Goal: Information Seeking & Learning: Learn about a topic

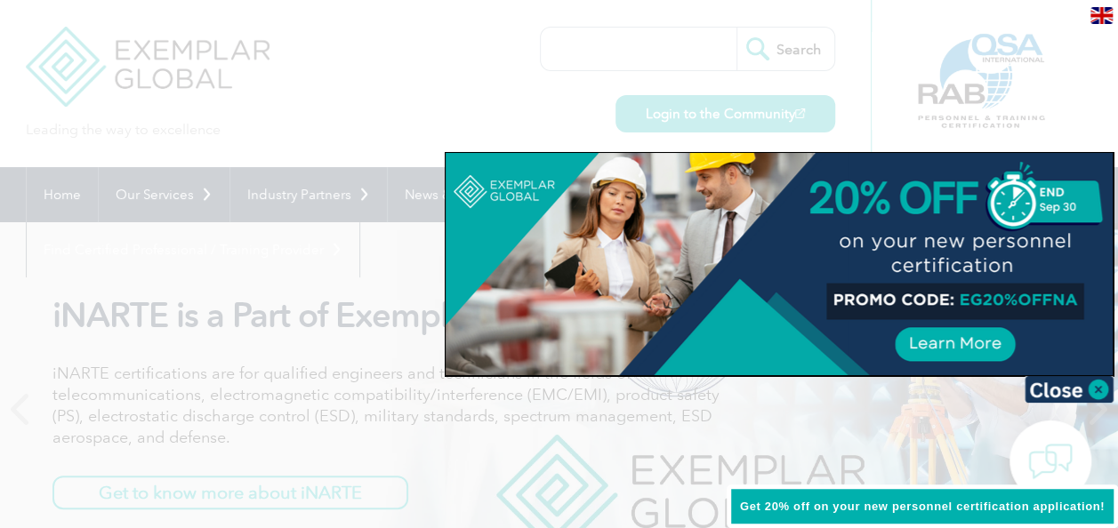
click at [358, 79] on div at bounding box center [559, 264] width 1118 height 528
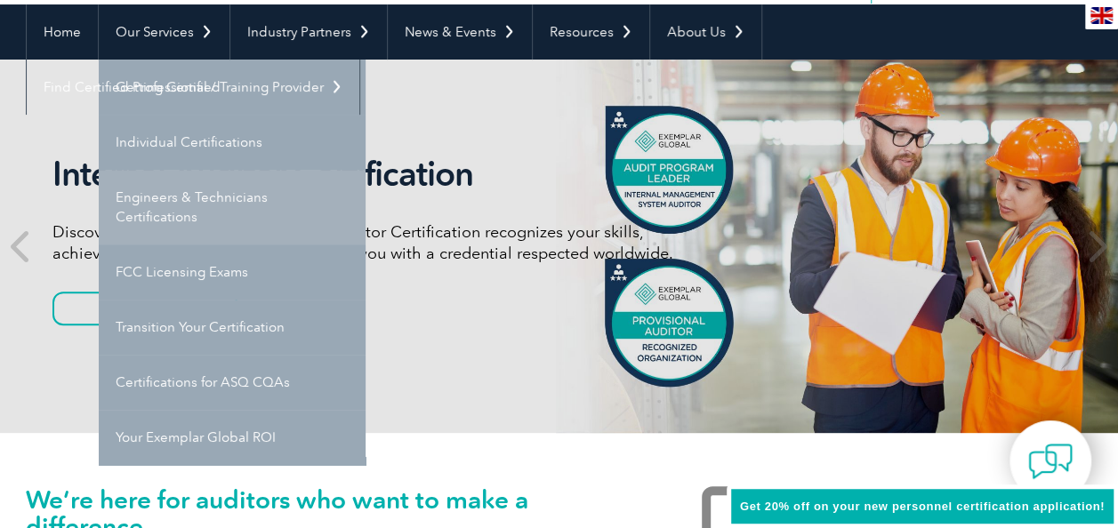
scroll to position [124, 0]
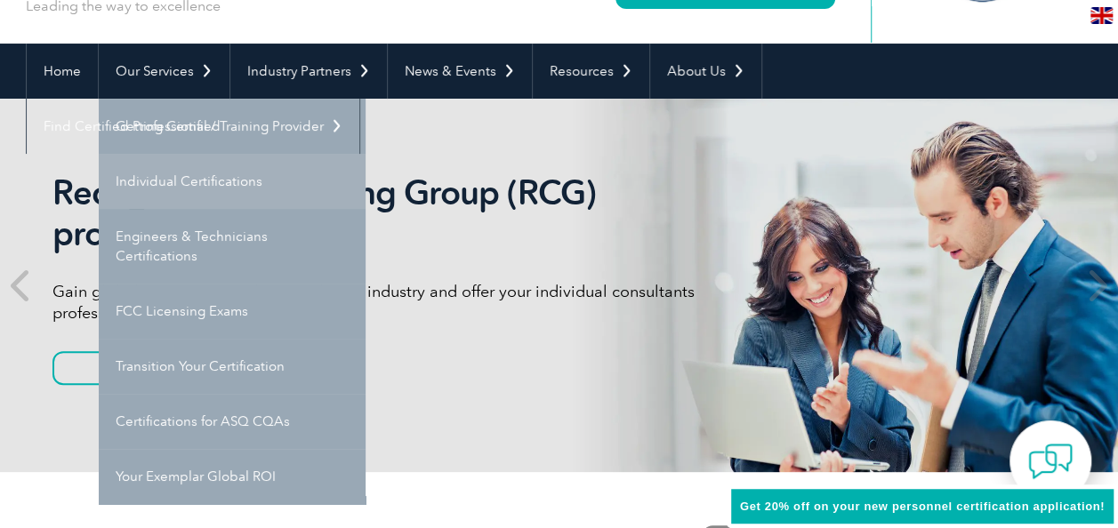
click at [174, 173] on link "Individual Certifications" at bounding box center [232, 181] width 267 height 55
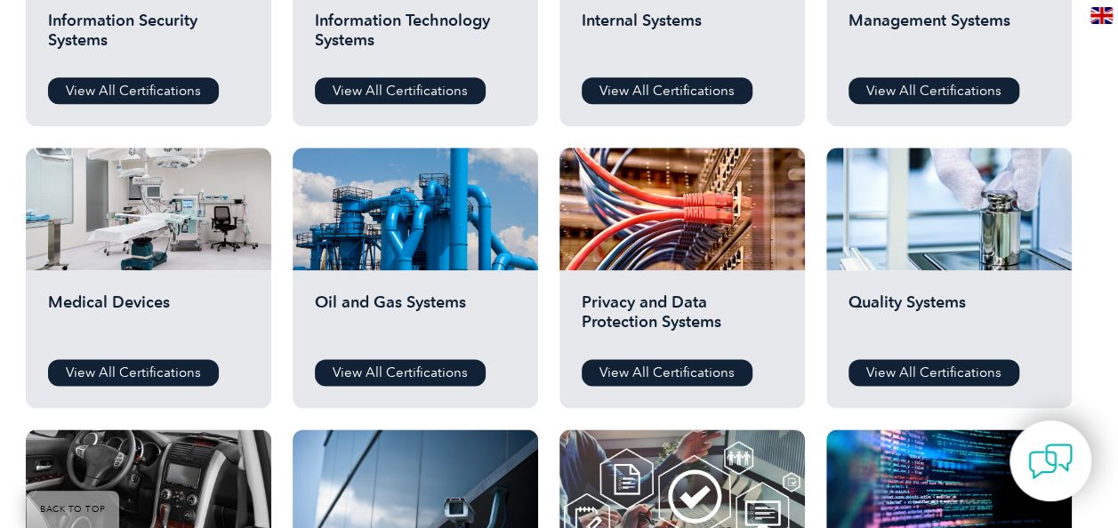
scroll to position [1090, 0]
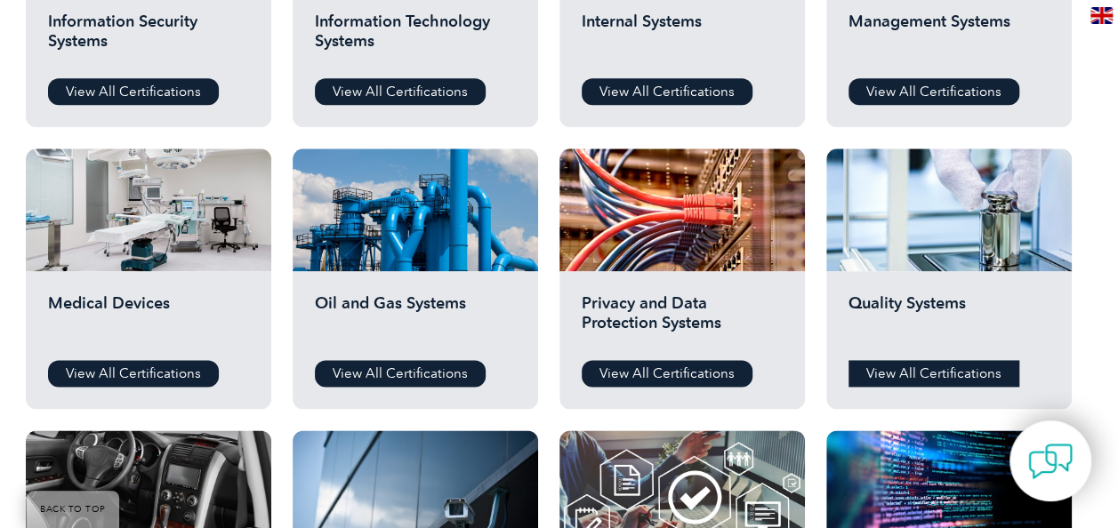
click at [915, 375] on link "View All Certifications" at bounding box center [934, 373] width 171 height 27
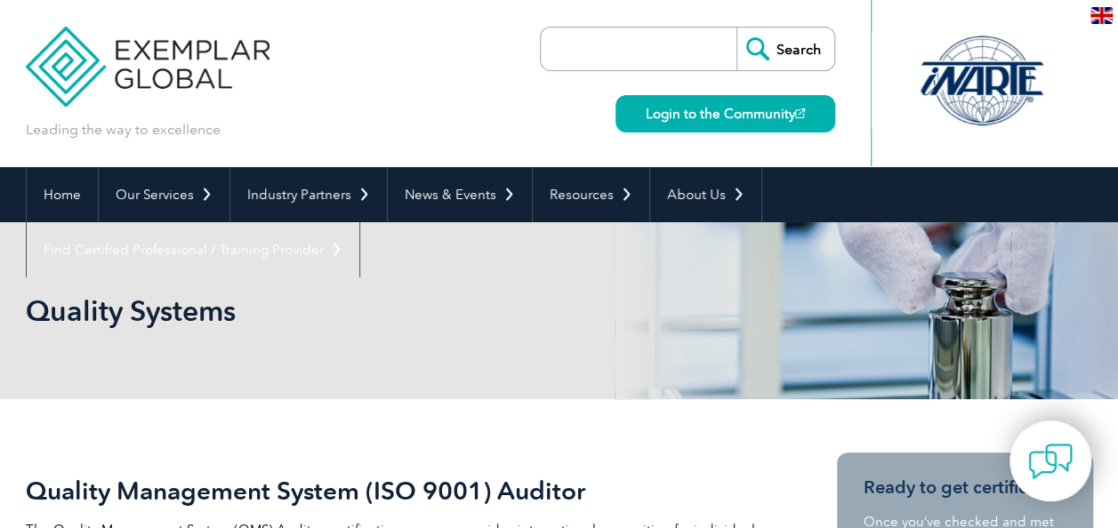
click at [625, 41] on input "search" at bounding box center [643, 49] width 187 height 43
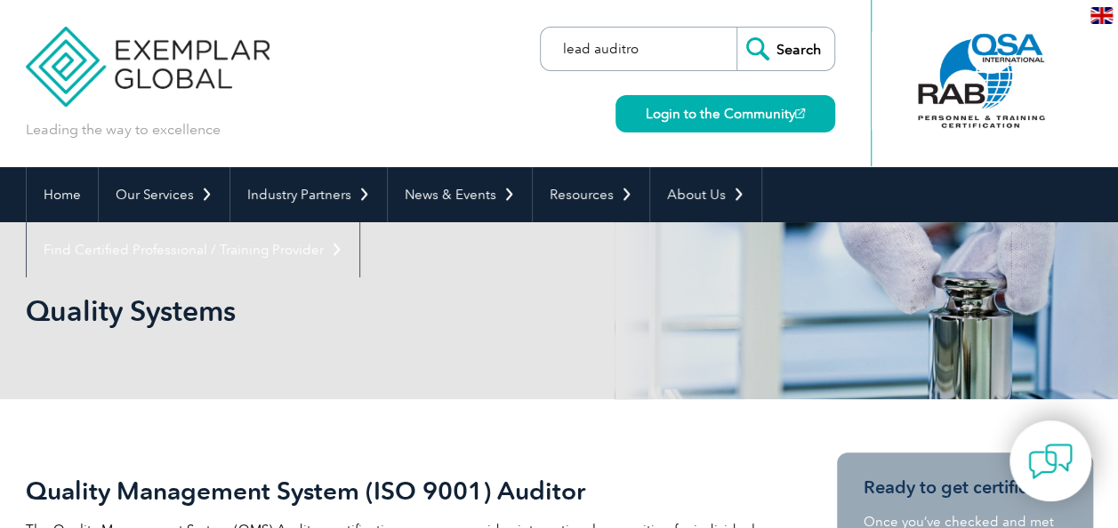
type input "lead auditro"
click at [737, 28] on input "Search" at bounding box center [786, 49] width 98 height 43
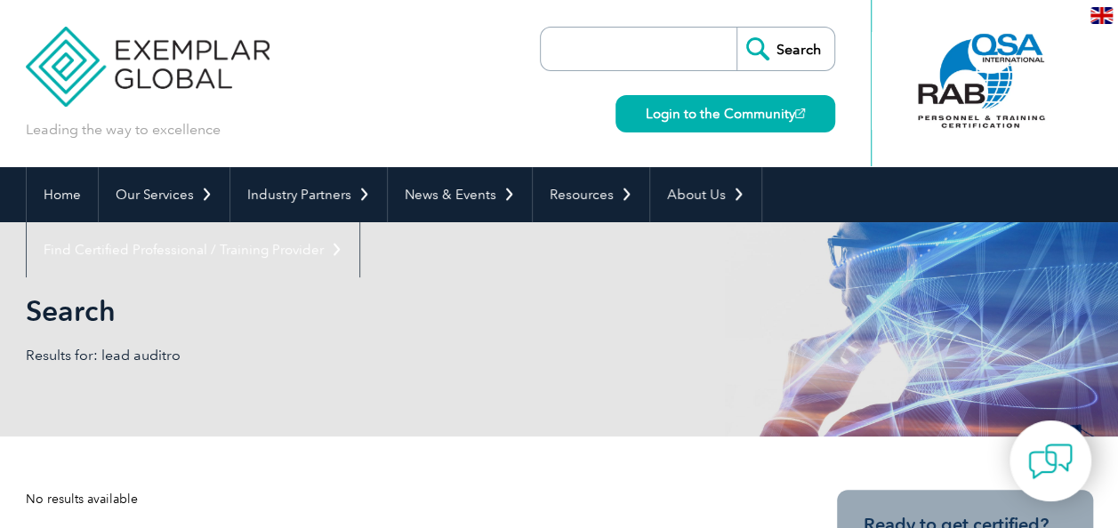
click at [614, 43] on input "search" at bounding box center [643, 49] width 187 height 43
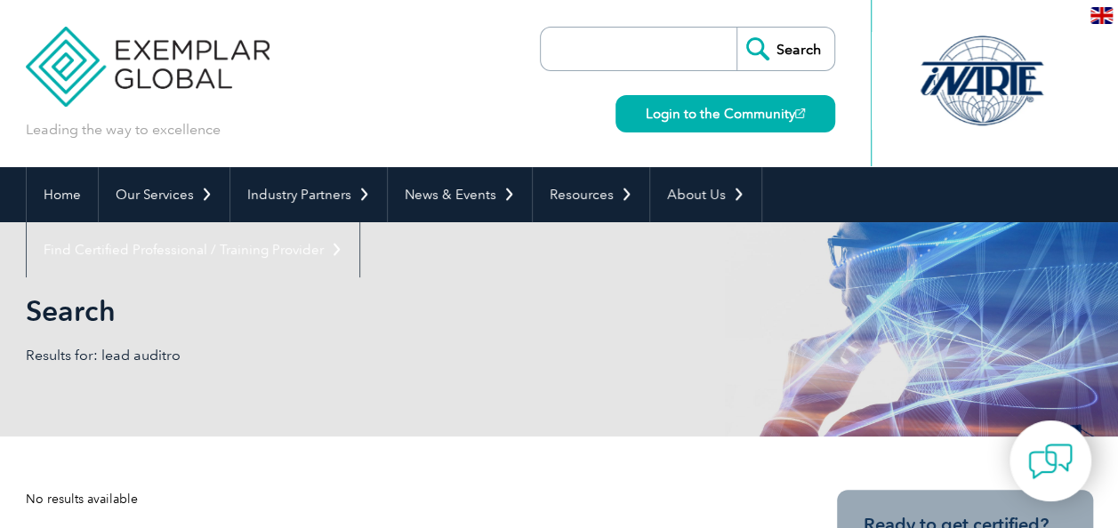
click at [627, 44] on input "search" at bounding box center [643, 49] width 187 height 43
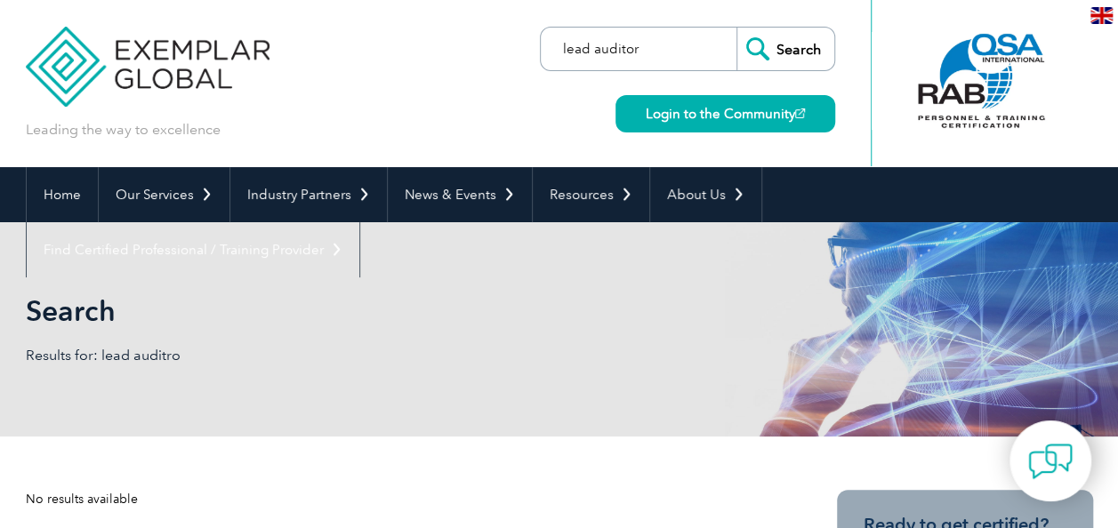
type input "lead auditor"
click at [737, 28] on input "Search" at bounding box center [786, 49] width 98 height 43
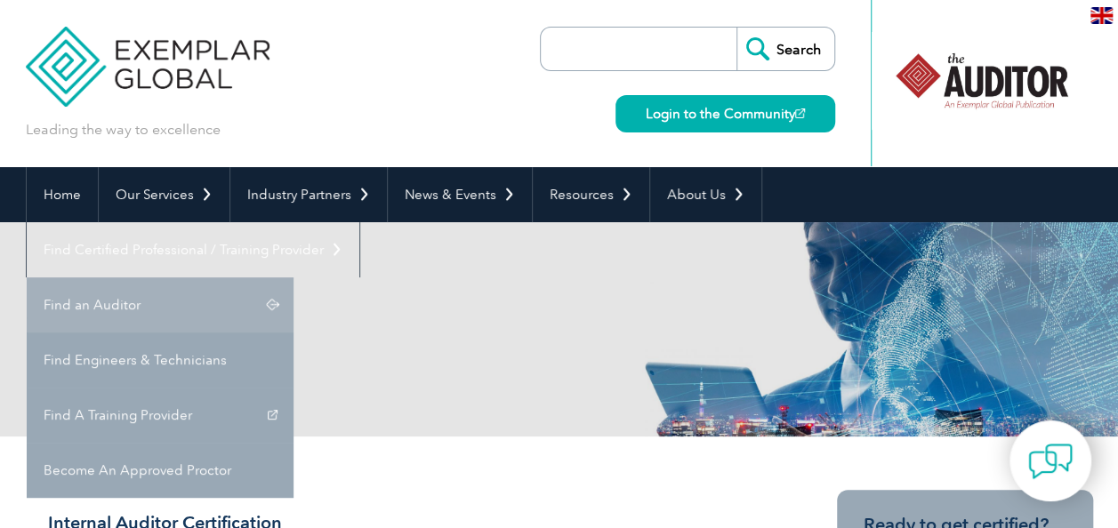
click at [294, 278] on link "Find an Auditor" at bounding box center [160, 305] width 267 height 55
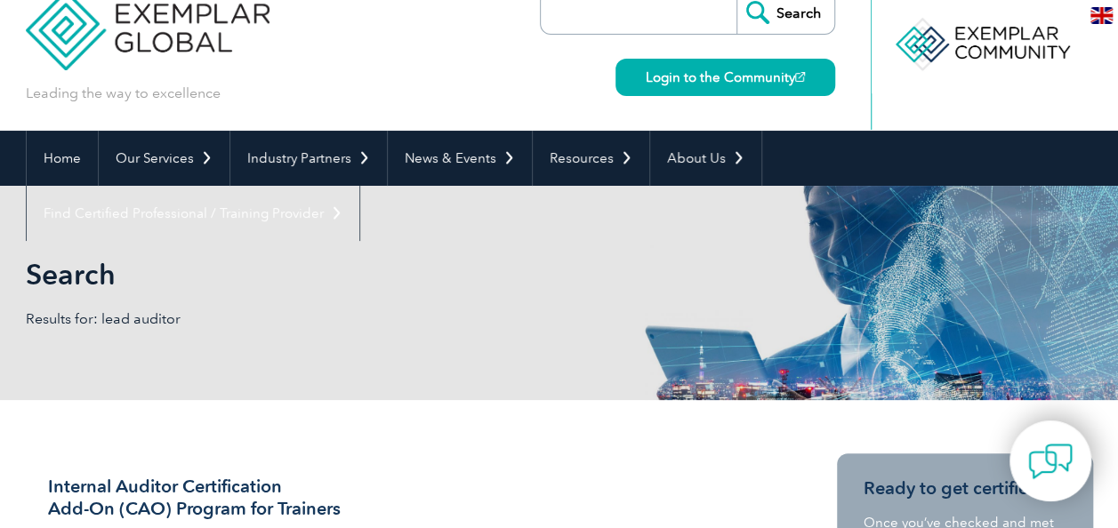
scroll to position [44, 0]
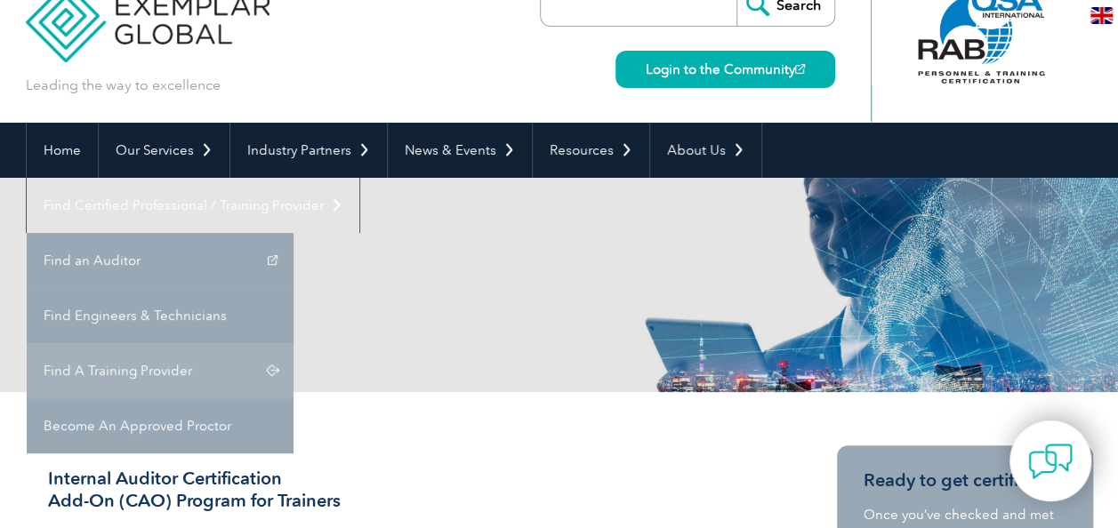
click at [294, 343] on link "Find A Training Provider" at bounding box center [160, 370] width 267 height 55
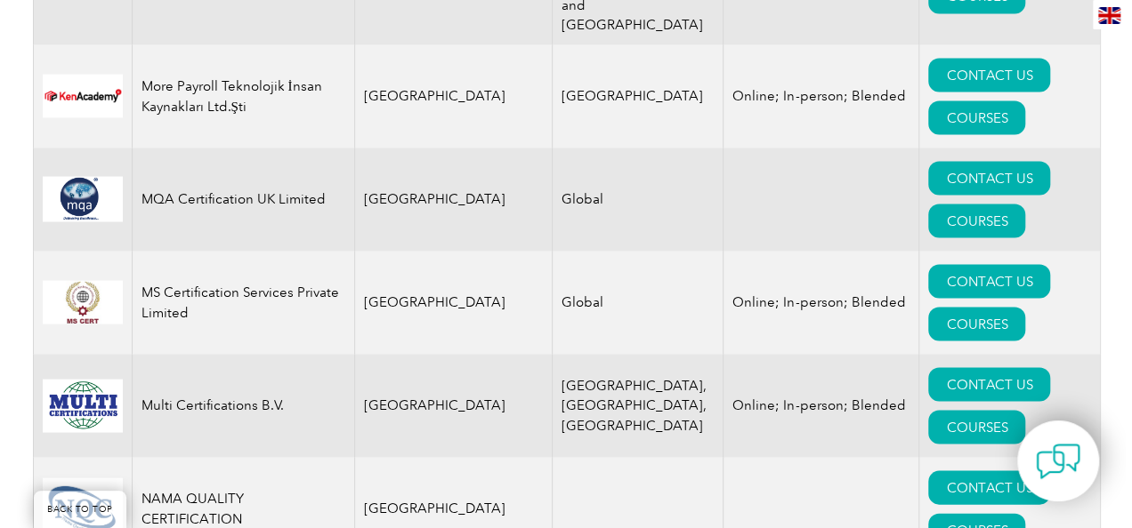
scroll to position [18386, 0]
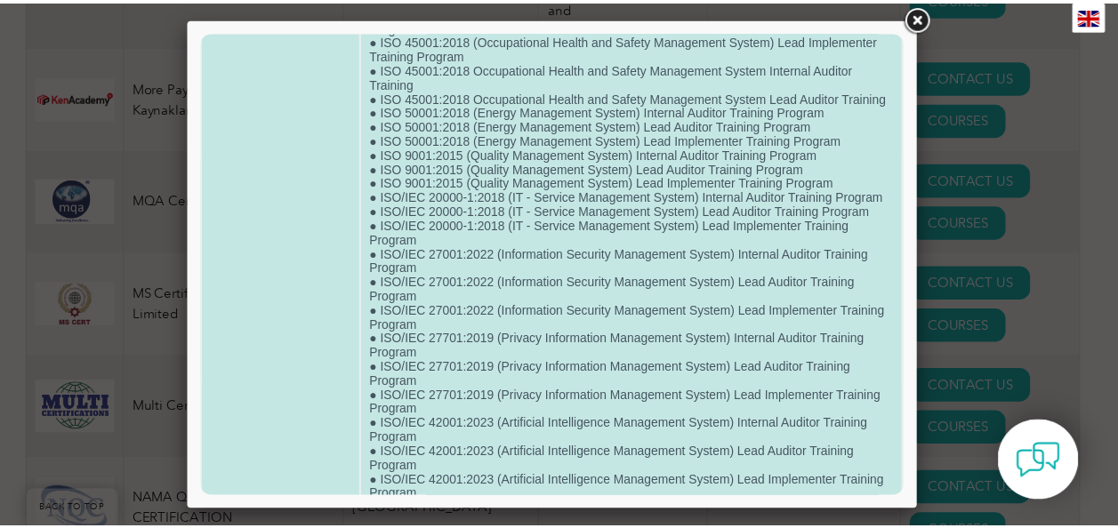
scroll to position [564, 0]
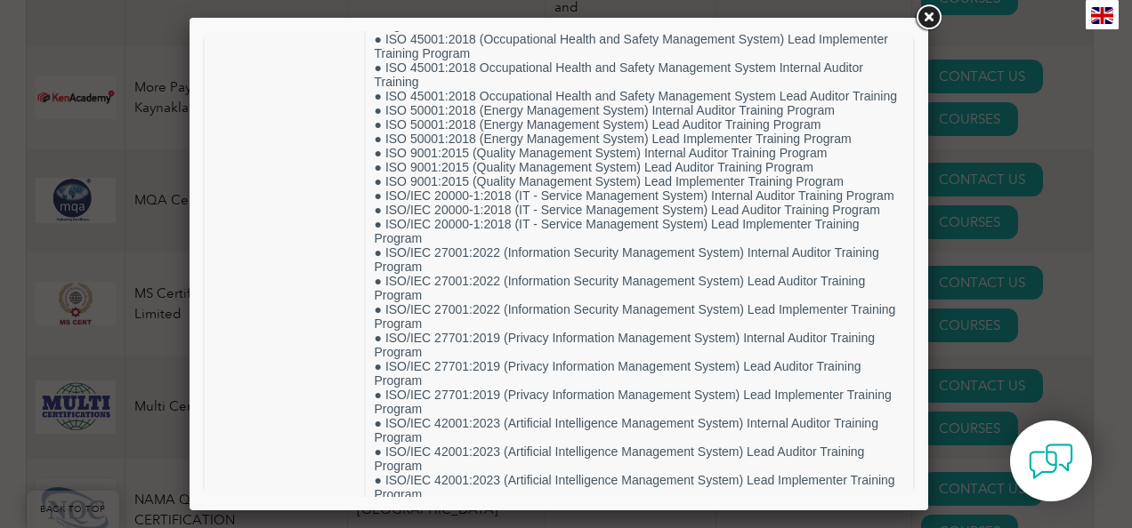
click at [928, 12] on link at bounding box center [928, 18] width 32 height 32
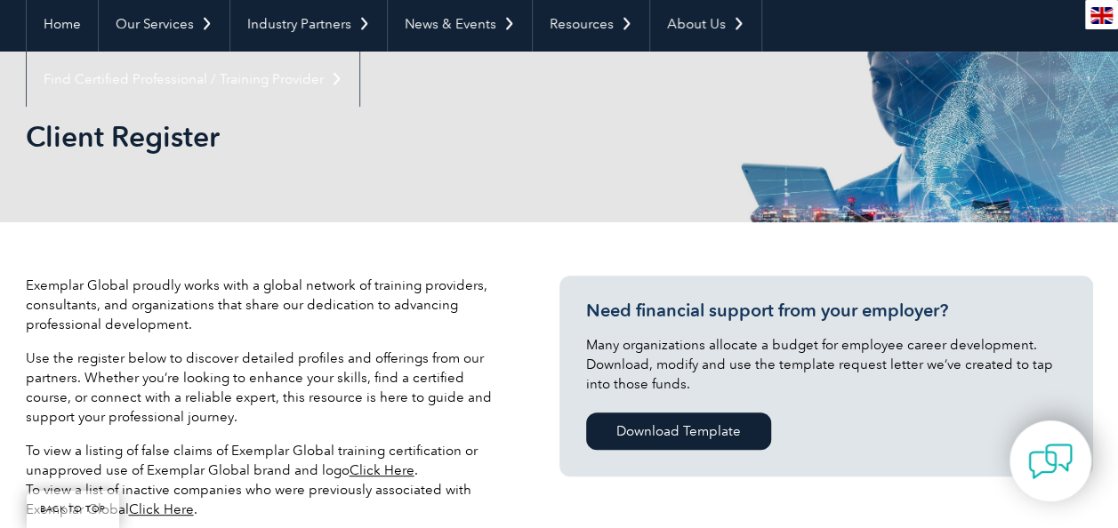
scroll to position [0, 0]
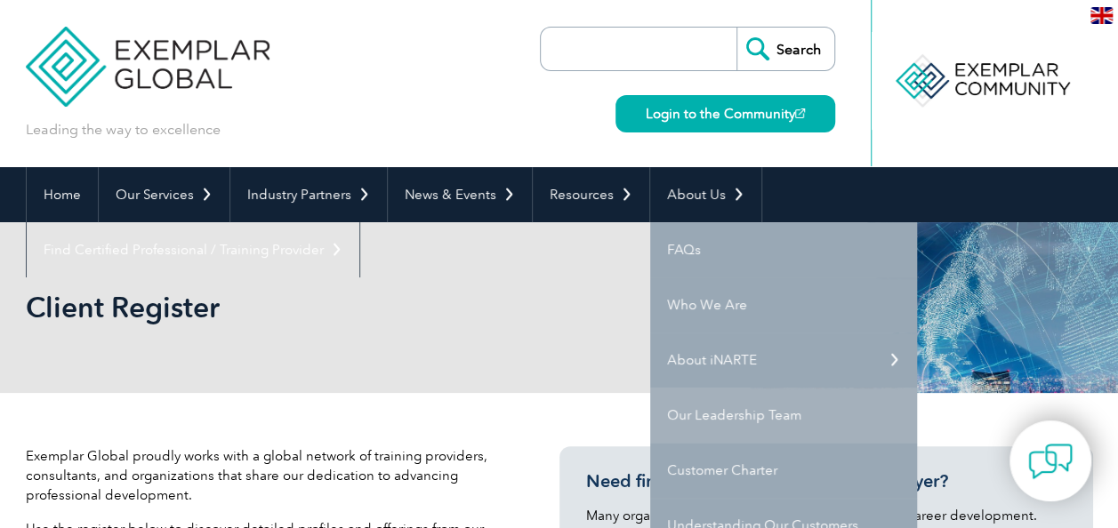
click at [705, 407] on link "Our Leadership Team" at bounding box center [783, 415] width 267 height 55
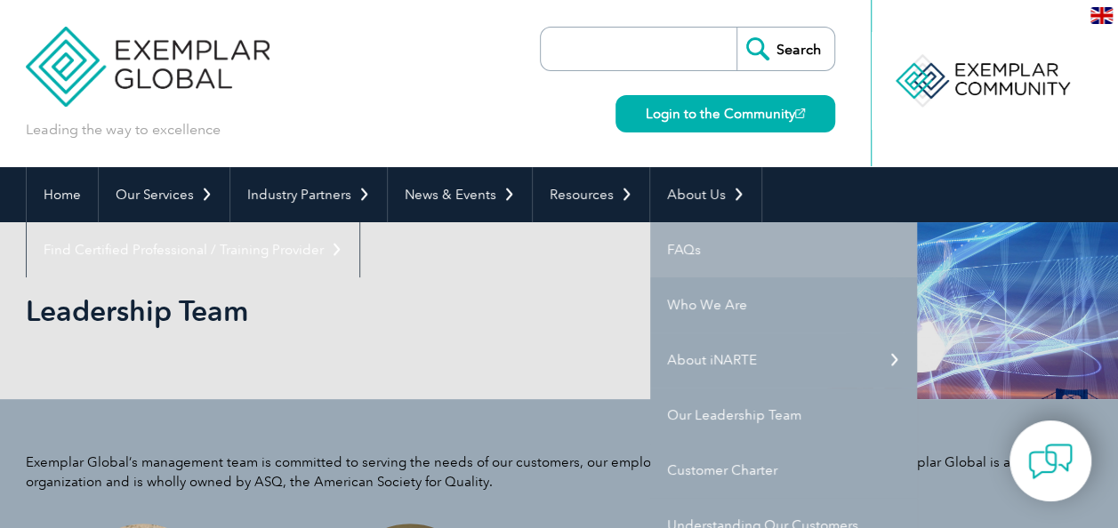
click at [685, 241] on link "FAQs" at bounding box center [783, 249] width 267 height 55
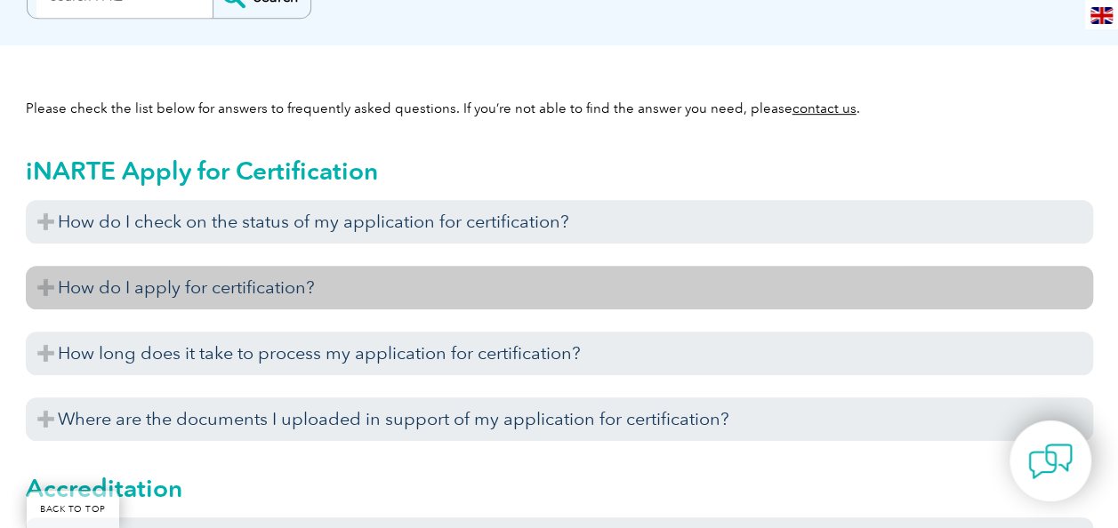
scroll to position [451, 0]
click at [269, 292] on h3 "How do I apply for certification?" at bounding box center [560, 289] width 1068 height 44
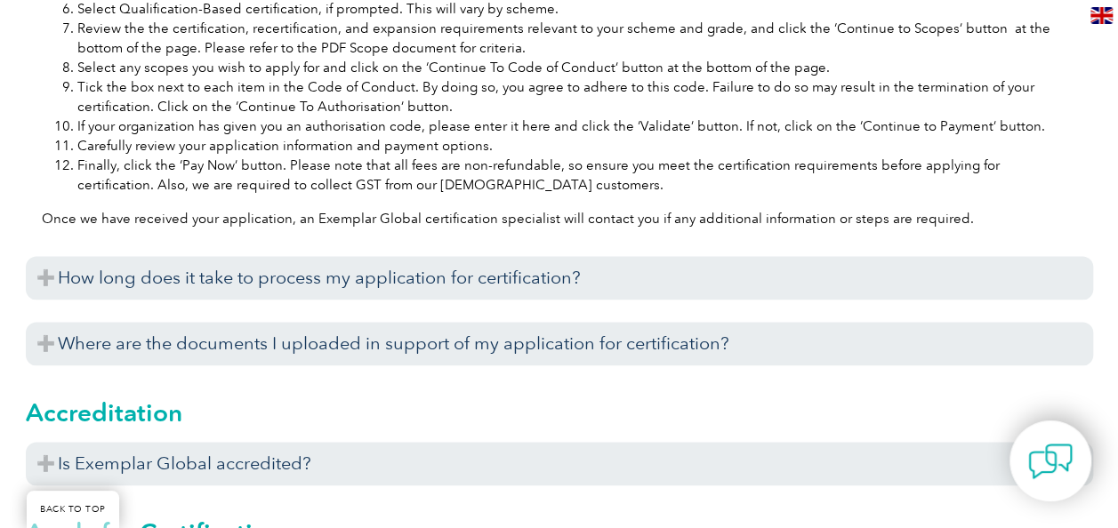
scroll to position [1089, 0]
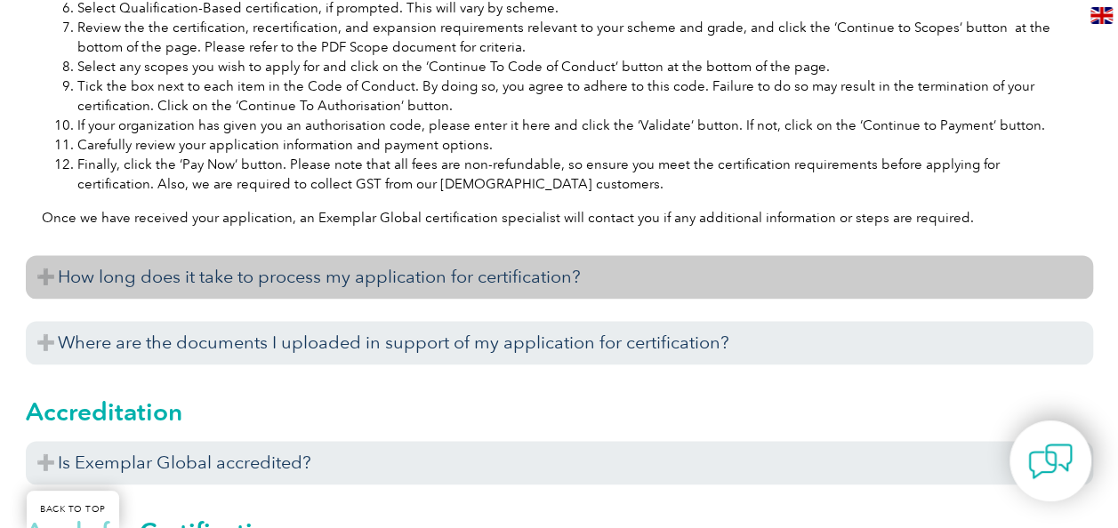
click at [400, 293] on h3 "How long does it take to process my application for certification?" at bounding box center [560, 277] width 1068 height 44
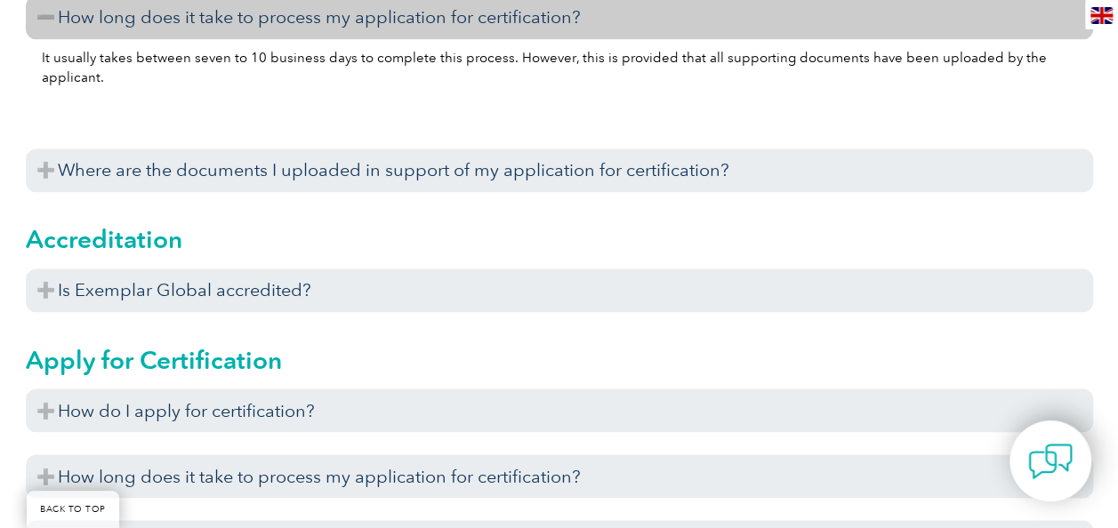
scroll to position [1351, 0]
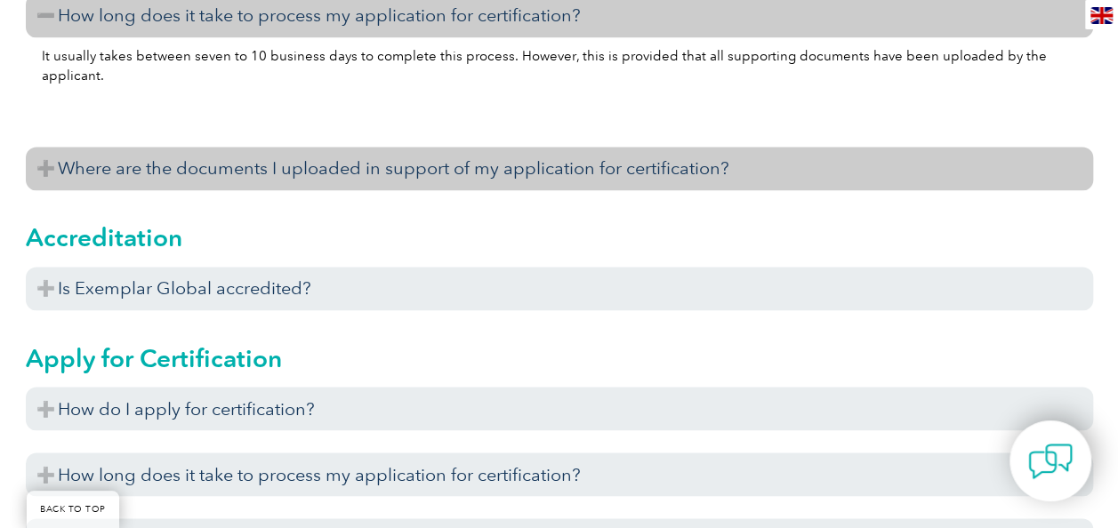
click at [661, 190] on h3 "Where are the documents I uploaded in support of my application for certificati…" at bounding box center [560, 169] width 1068 height 44
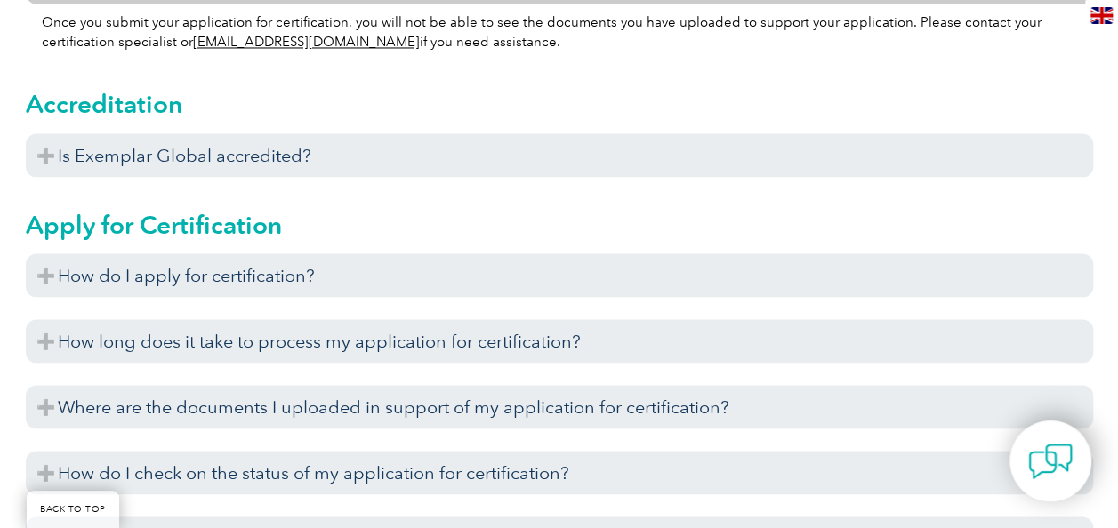
scroll to position [1541, 0]
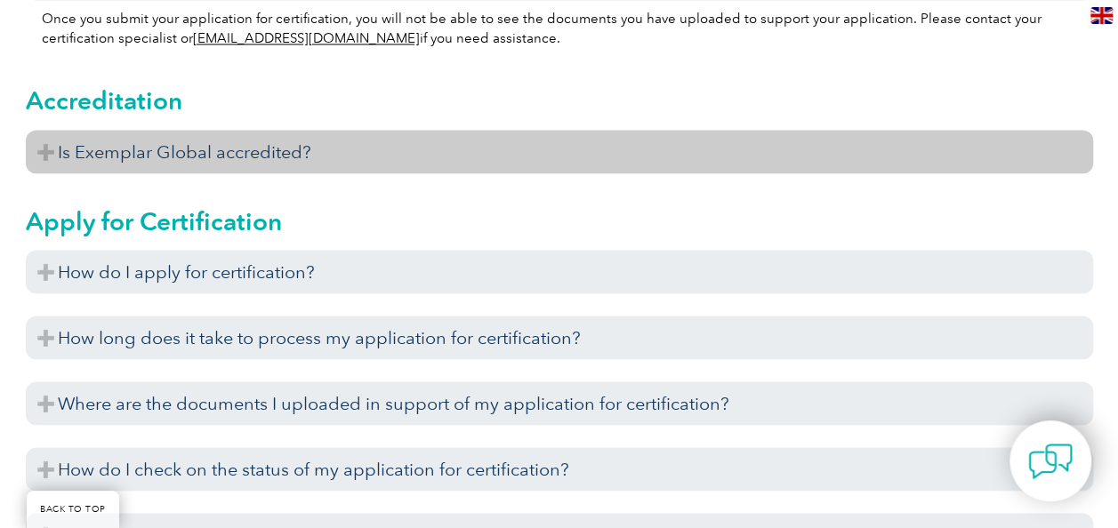
click at [319, 169] on h3 "Is Exemplar Global accredited?" at bounding box center [560, 152] width 1068 height 44
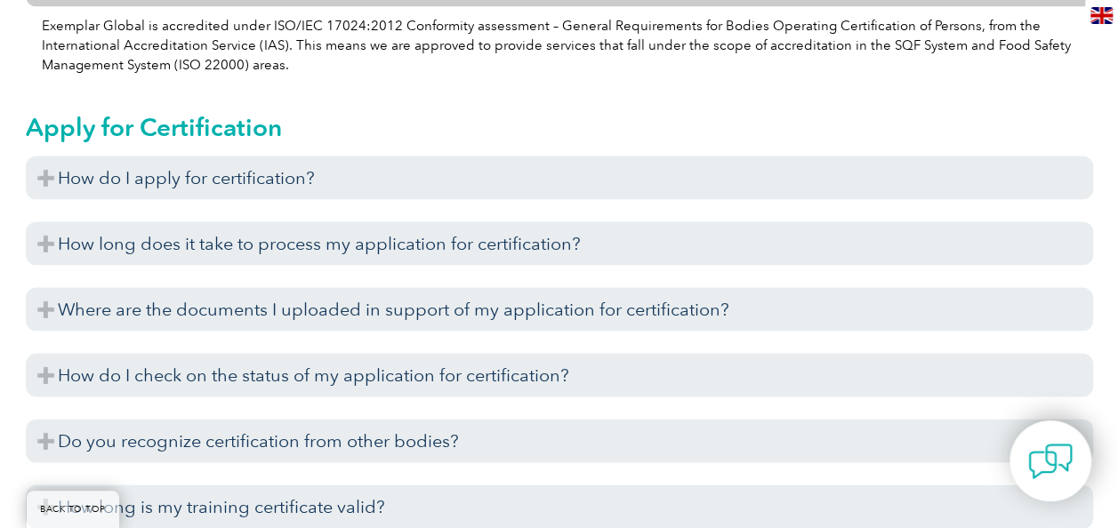
scroll to position [1708, 0]
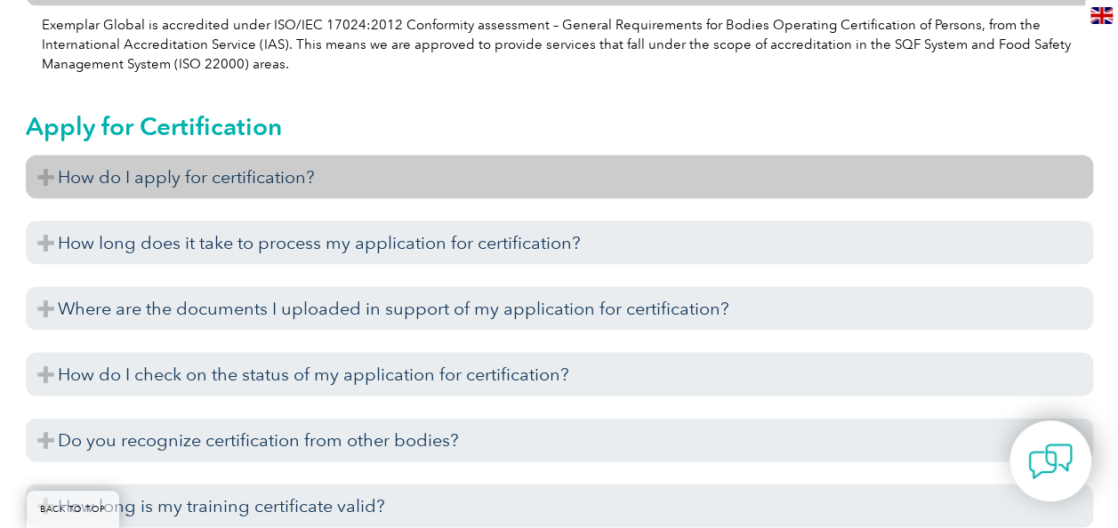
click at [443, 198] on h3 "How do I apply for certification?" at bounding box center [560, 178] width 1068 height 44
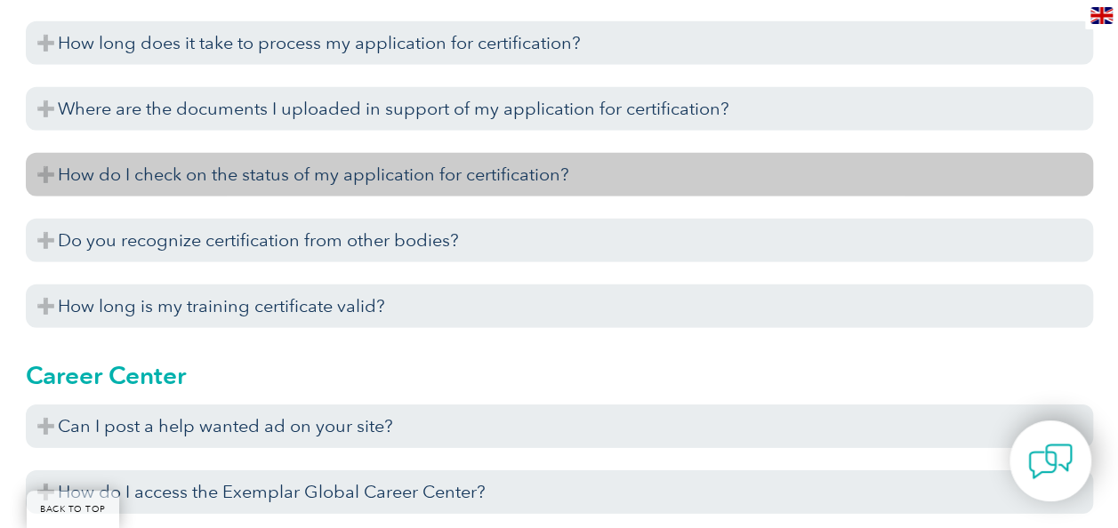
scroll to position [2548, 0]
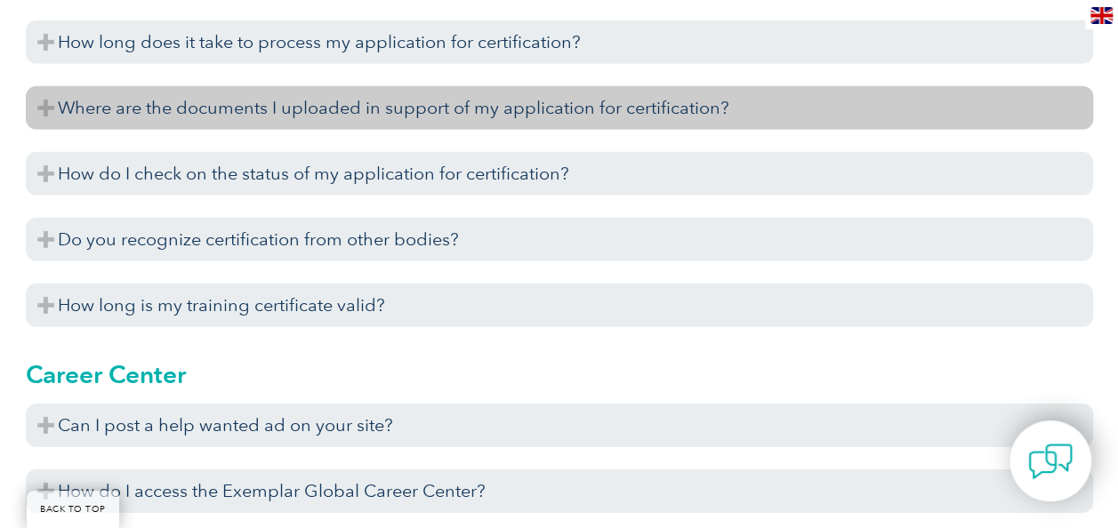
click at [426, 130] on h3 "Where are the documents I uploaded in support of my application for certificati…" at bounding box center [560, 108] width 1068 height 44
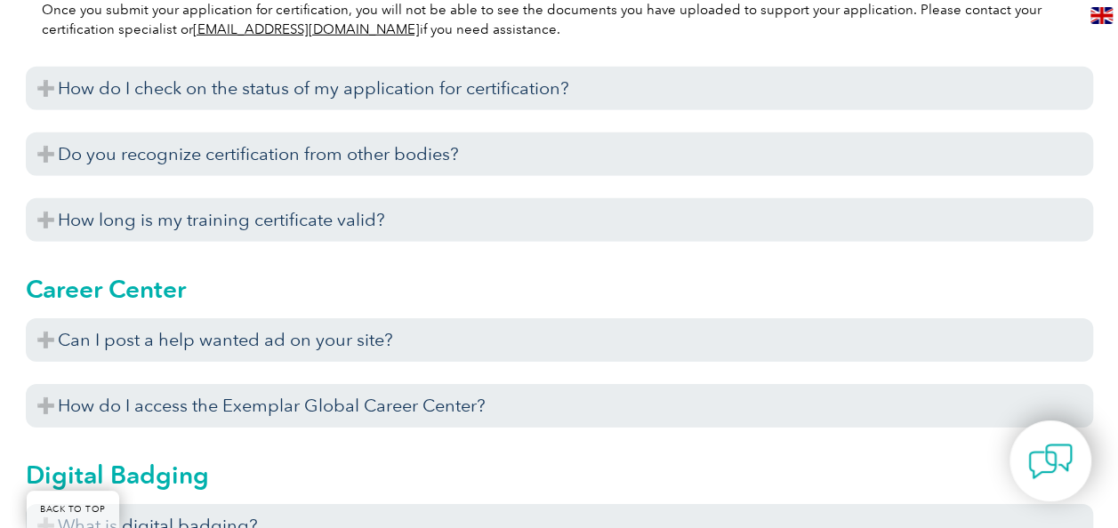
scroll to position [2691, 0]
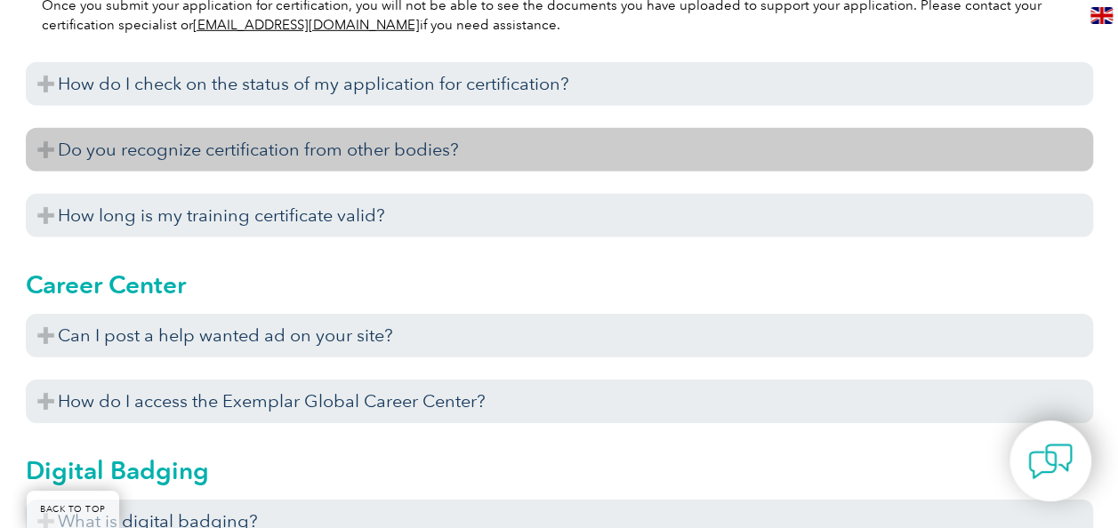
click at [448, 167] on h3 "Do you recognize certification from other bodies?" at bounding box center [560, 150] width 1068 height 44
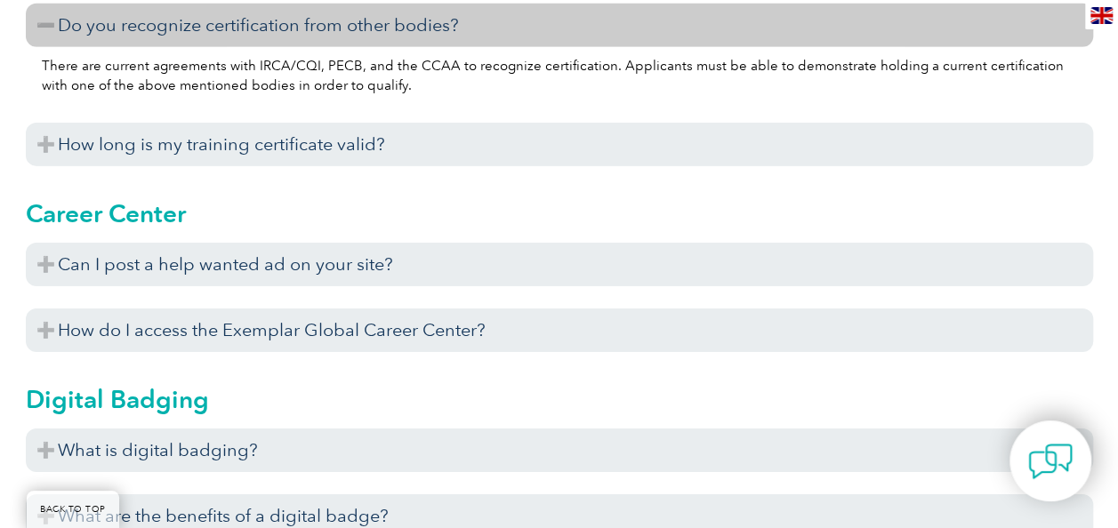
scroll to position [2817, 0]
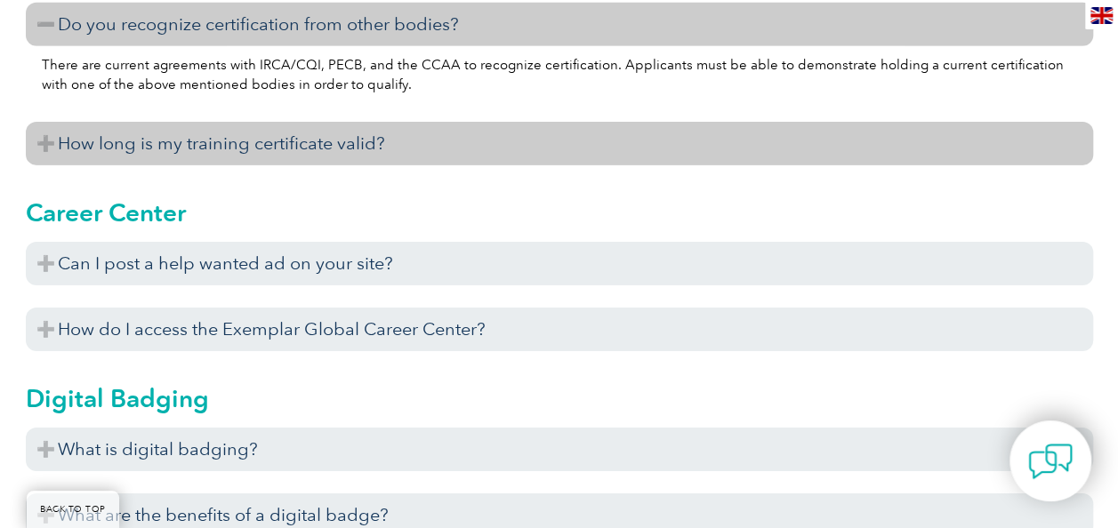
click at [486, 165] on h3 "How long is my training certificate valid?" at bounding box center [560, 144] width 1068 height 44
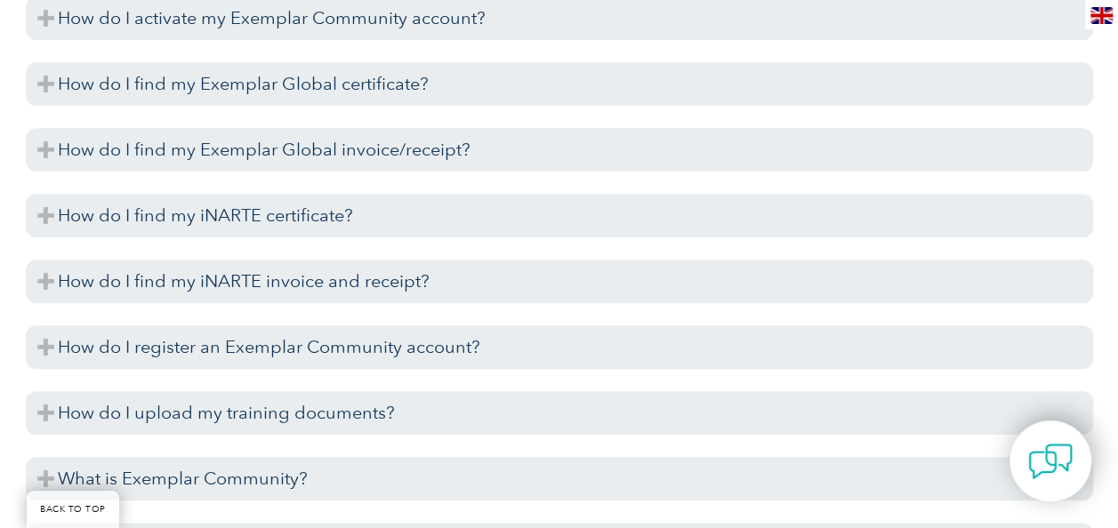
scroll to position [4116, 0]
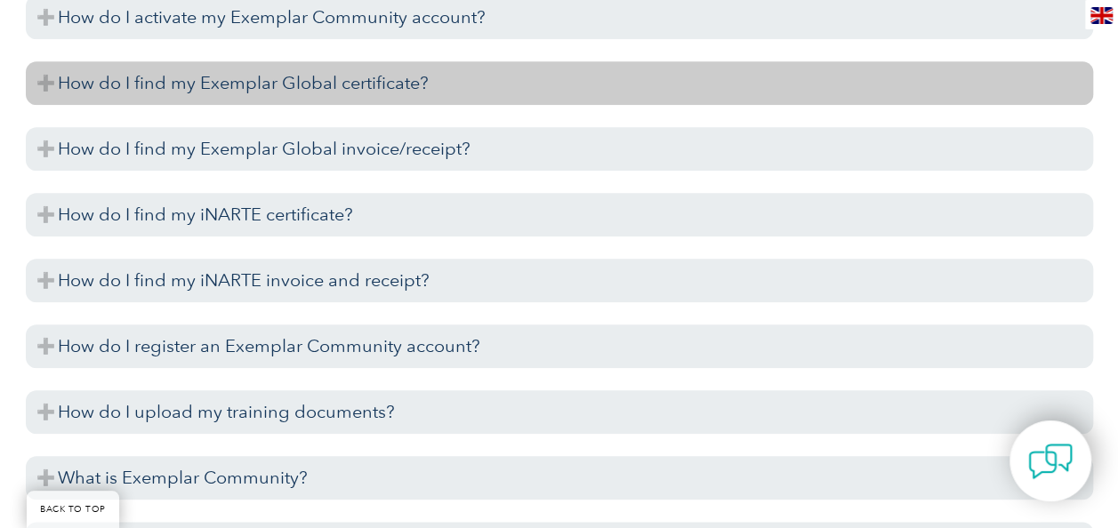
click at [365, 105] on h3 "How do I find my Exemplar Global certificate?" at bounding box center [560, 83] width 1068 height 44
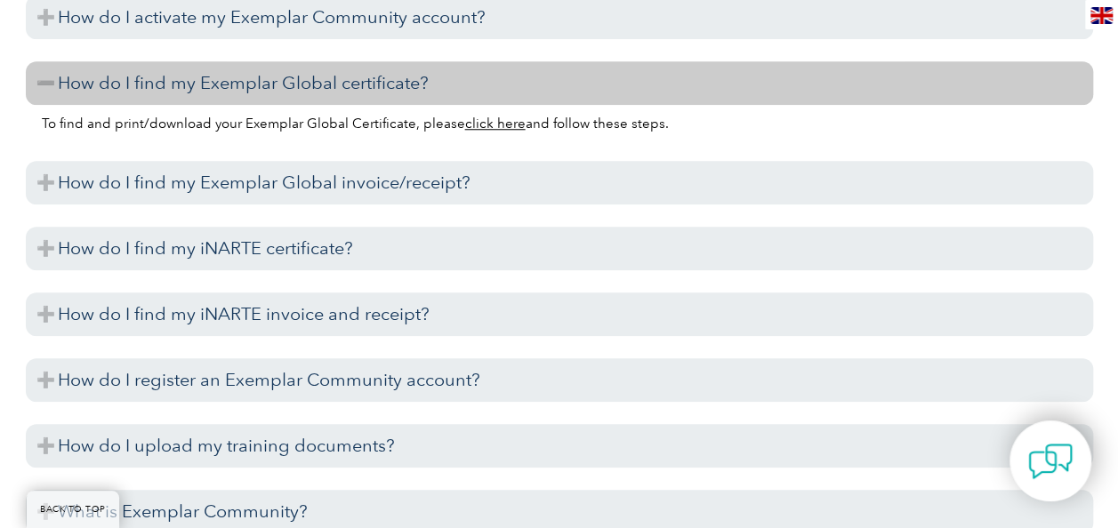
click at [502, 132] on link "click here" at bounding box center [495, 124] width 60 height 16
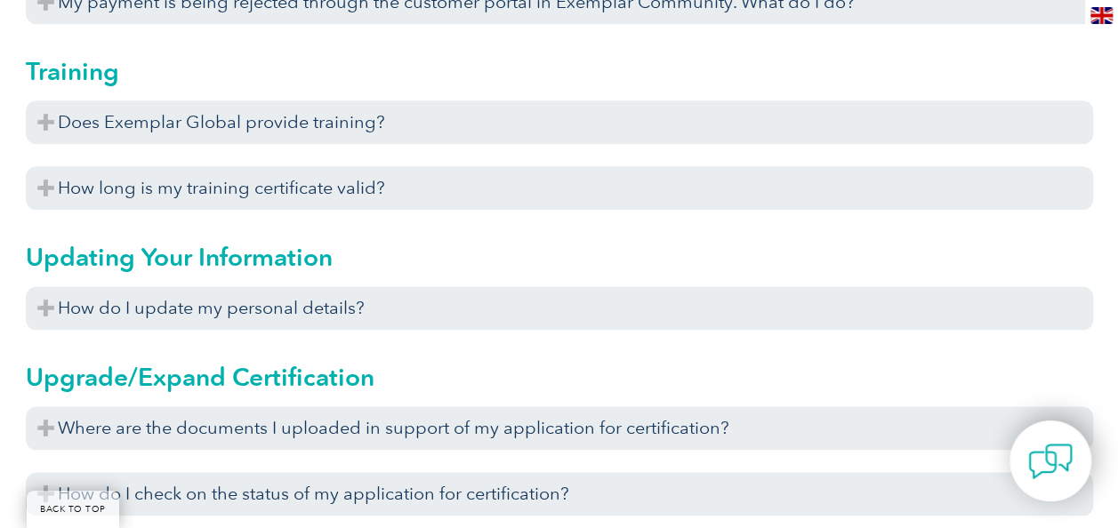
scroll to position [7739, 0]
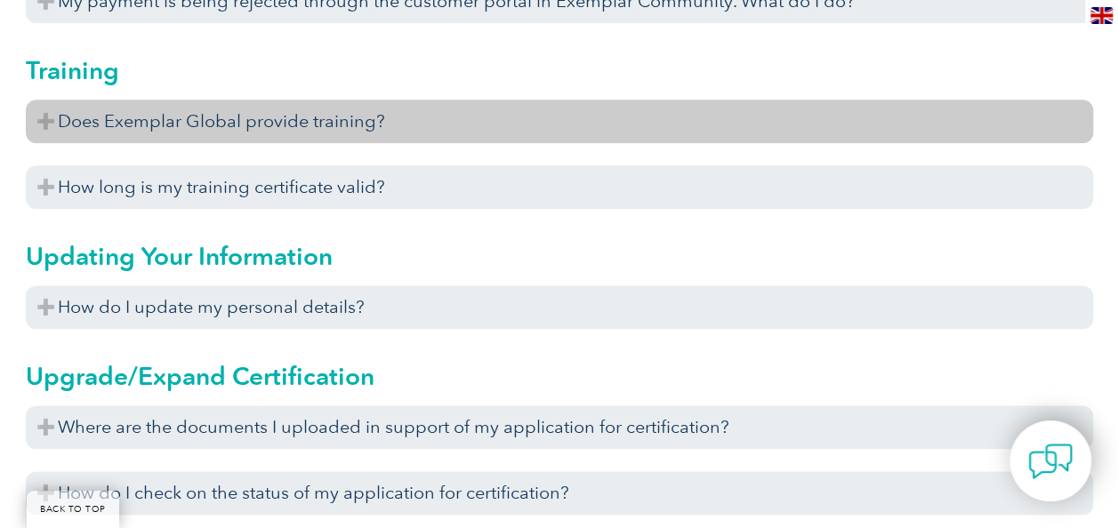
click at [270, 143] on h3 "Does Exemplar Global provide training?" at bounding box center [560, 122] width 1068 height 44
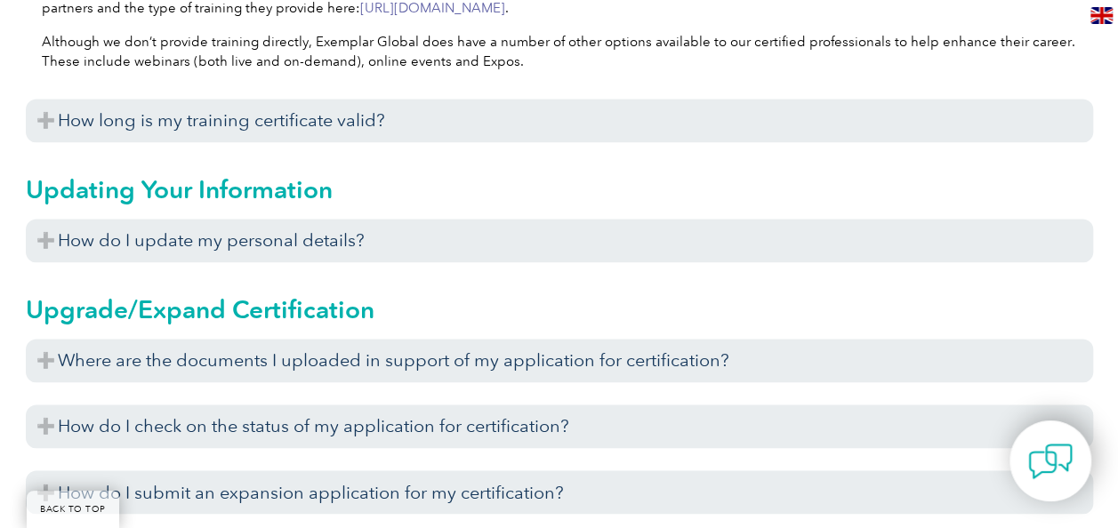
scroll to position [7941, 0]
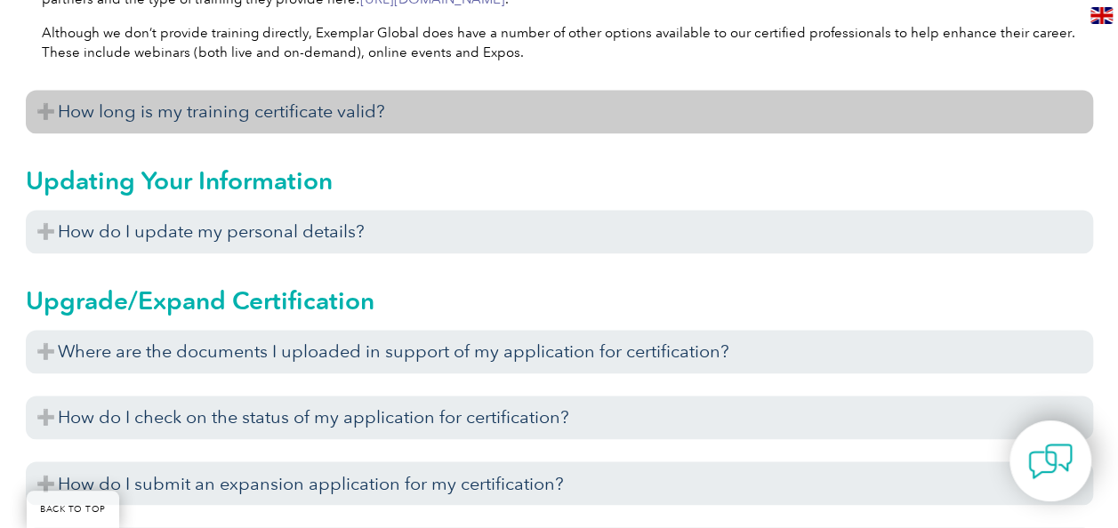
click at [455, 133] on h3 "How long is my training certificate valid?" at bounding box center [560, 112] width 1068 height 44
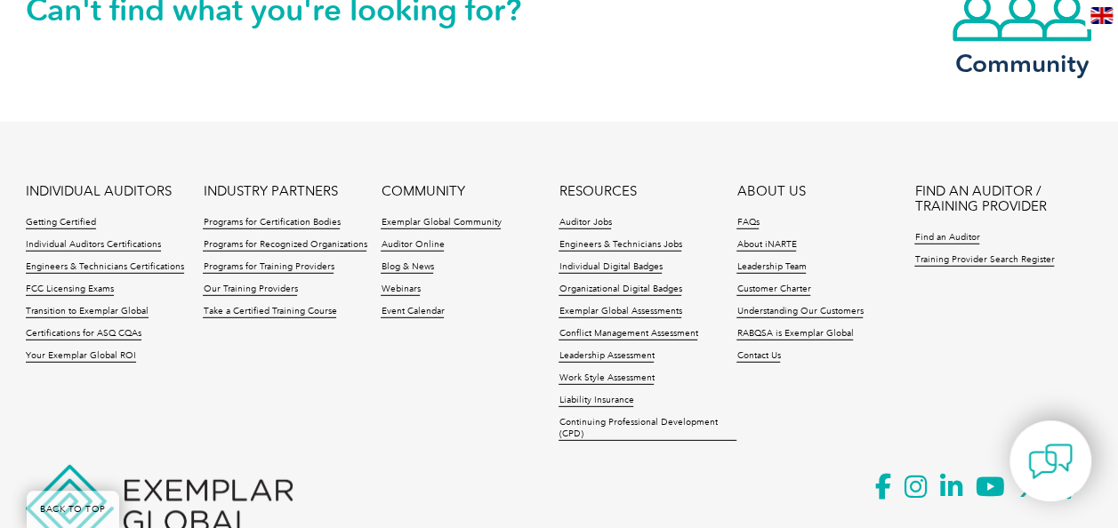
scroll to position [9222, 0]
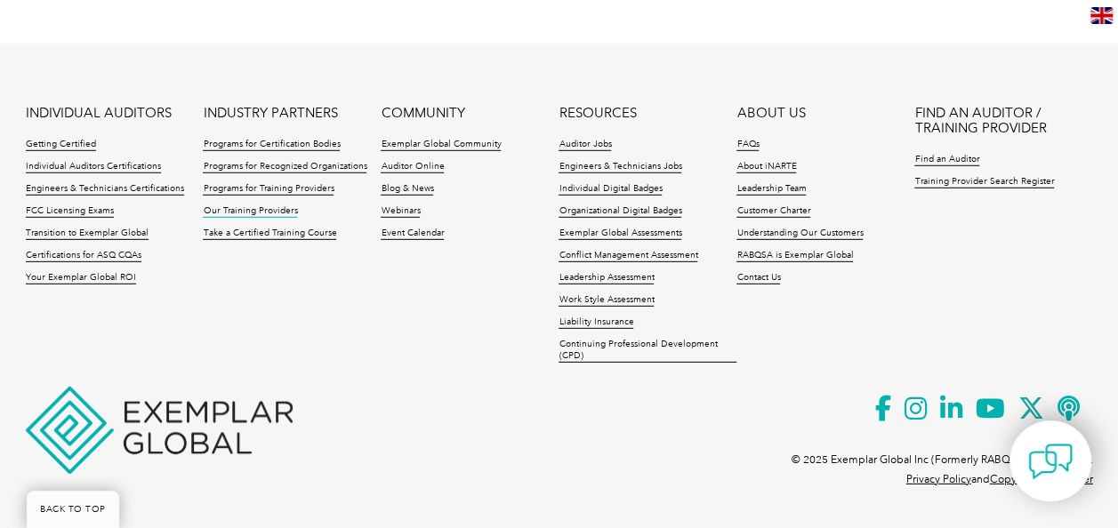
click at [274, 209] on link "Our Training Providers" at bounding box center [250, 212] width 94 height 12
click at [254, 233] on link "Take a Certified Training Course" at bounding box center [269, 234] width 133 height 12
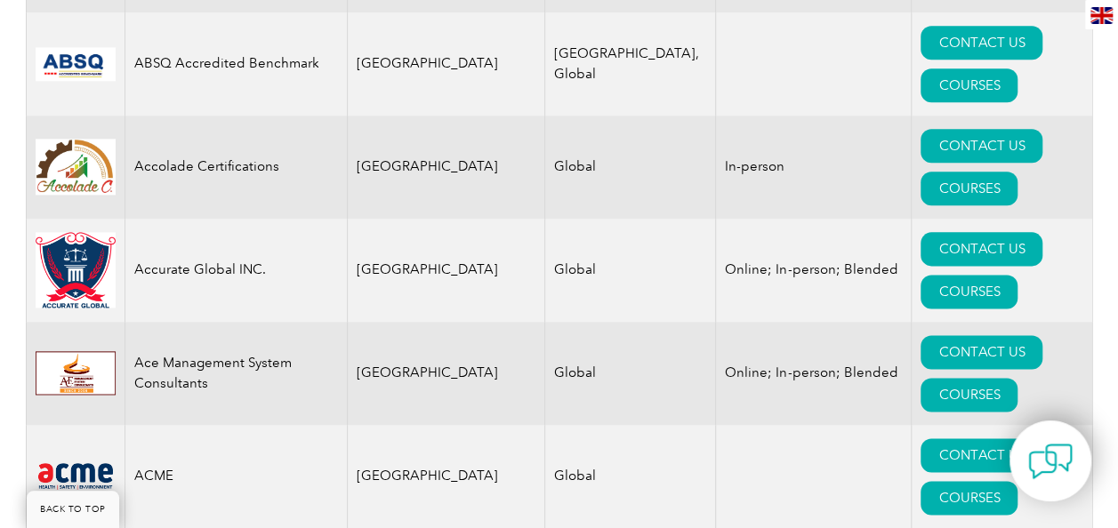
scroll to position [1167, 0]
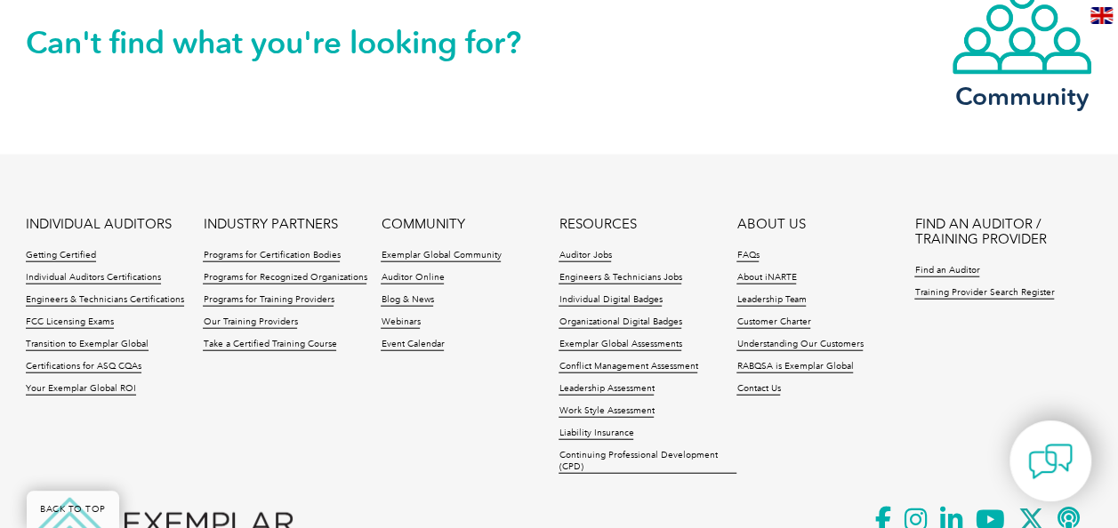
scroll to position [1984, 0]
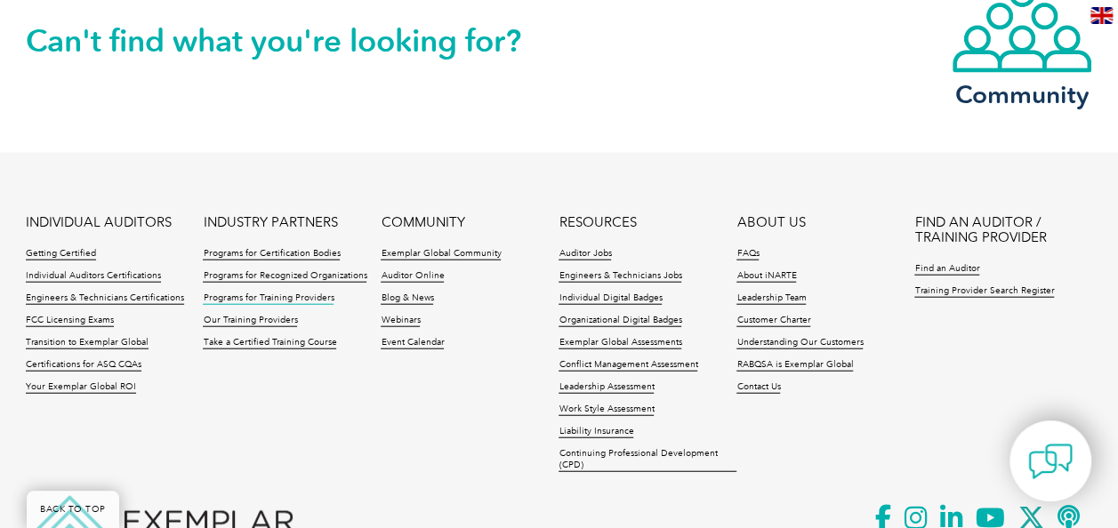
click at [283, 293] on link "Programs for Training Providers" at bounding box center [268, 299] width 131 height 12
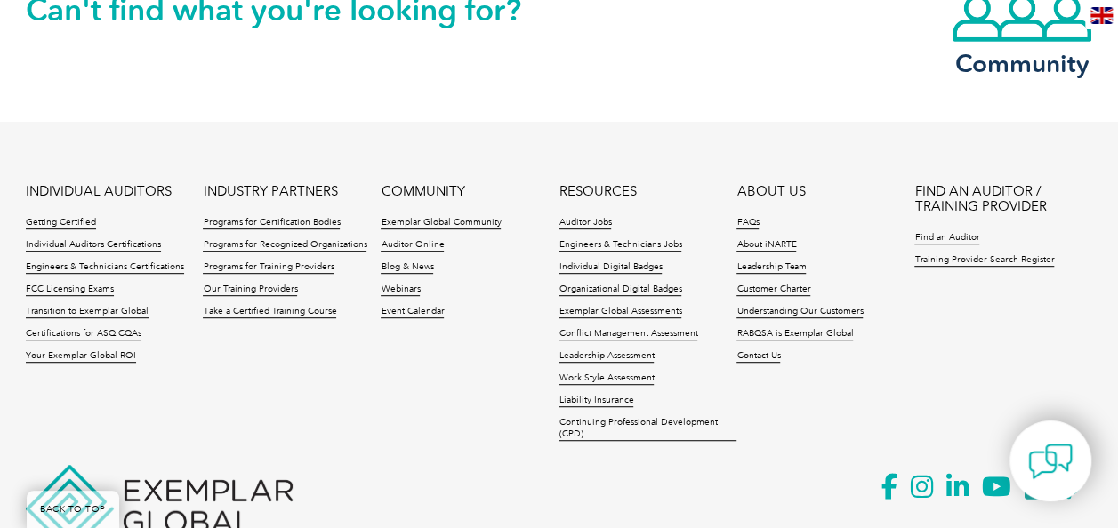
scroll to position [3719, 0]
click at [307, 216] on link "Programs for Certification Bodies" at bounding box center [271, 222] width 137 height 12
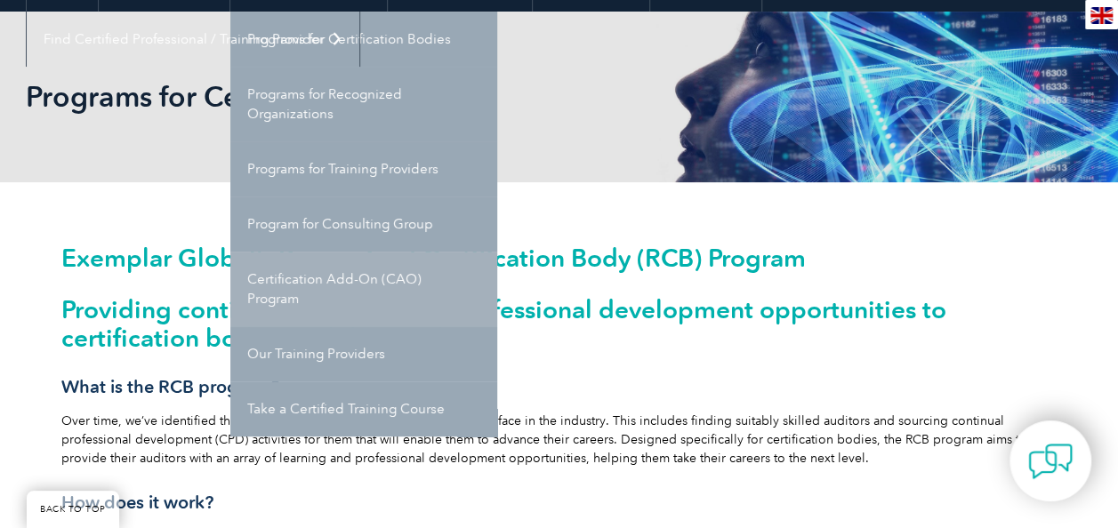
scroll to position [222, 0]
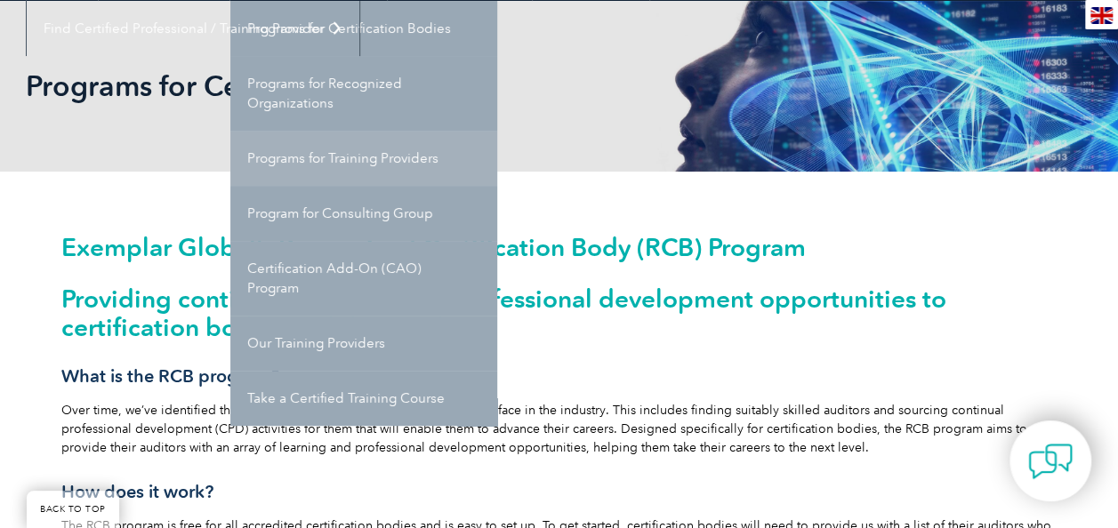
click at [367, 145] on link "Programs for Training Providers" at bounding box center [363, 158] width 267 height 55
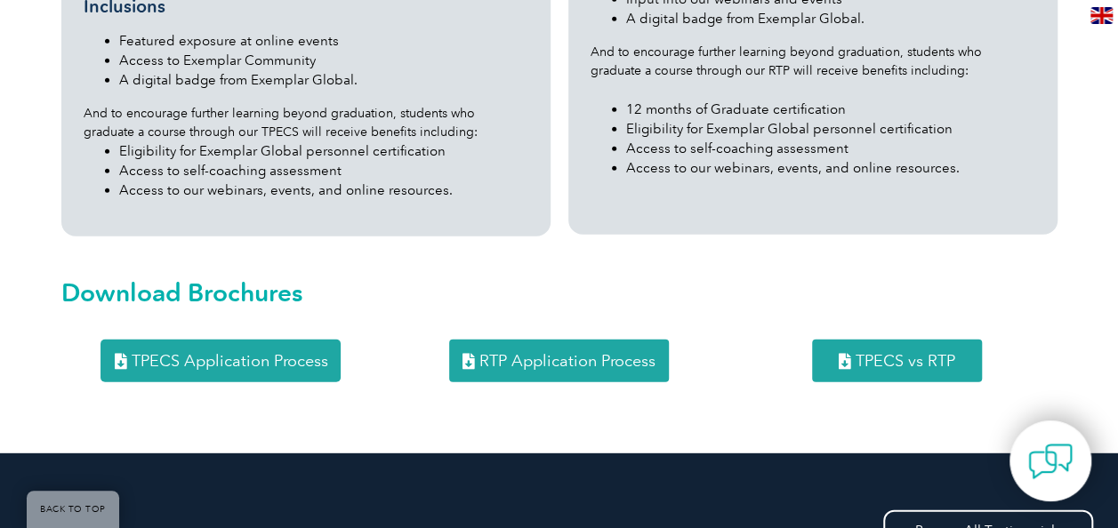
scroll to position [2297, 0]
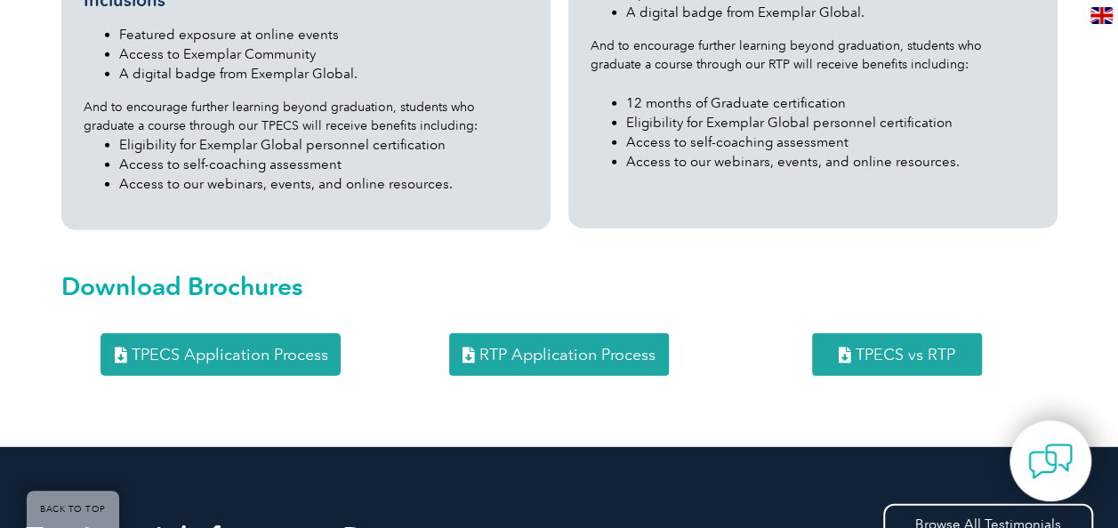
click at [571, 347] on span "RTP Application Process" at bounding box center [568, 355] width 176 height 16
click at [882, 347] on span "TPECS vs RTP" at bounding box center [906, 355] width 100 height 16
click at [198, 347] on span "TPECS Application Process" at bounding box center [229, 355] width 197 height 16
